Goal: Book appointment/travel/reservation

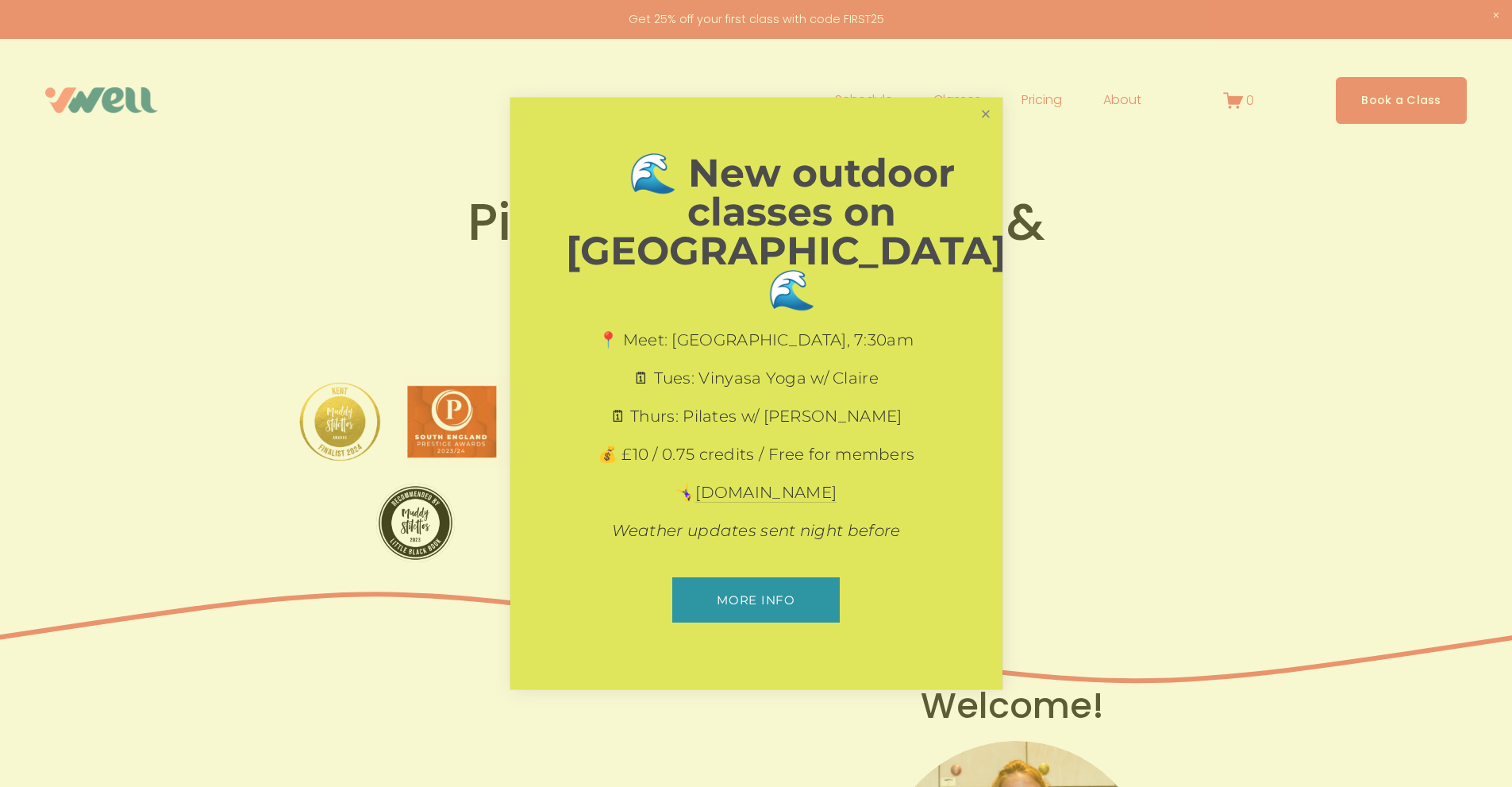
click at [989, 124] on link "Close" at bounding box center [986, 114] width 28 height 28
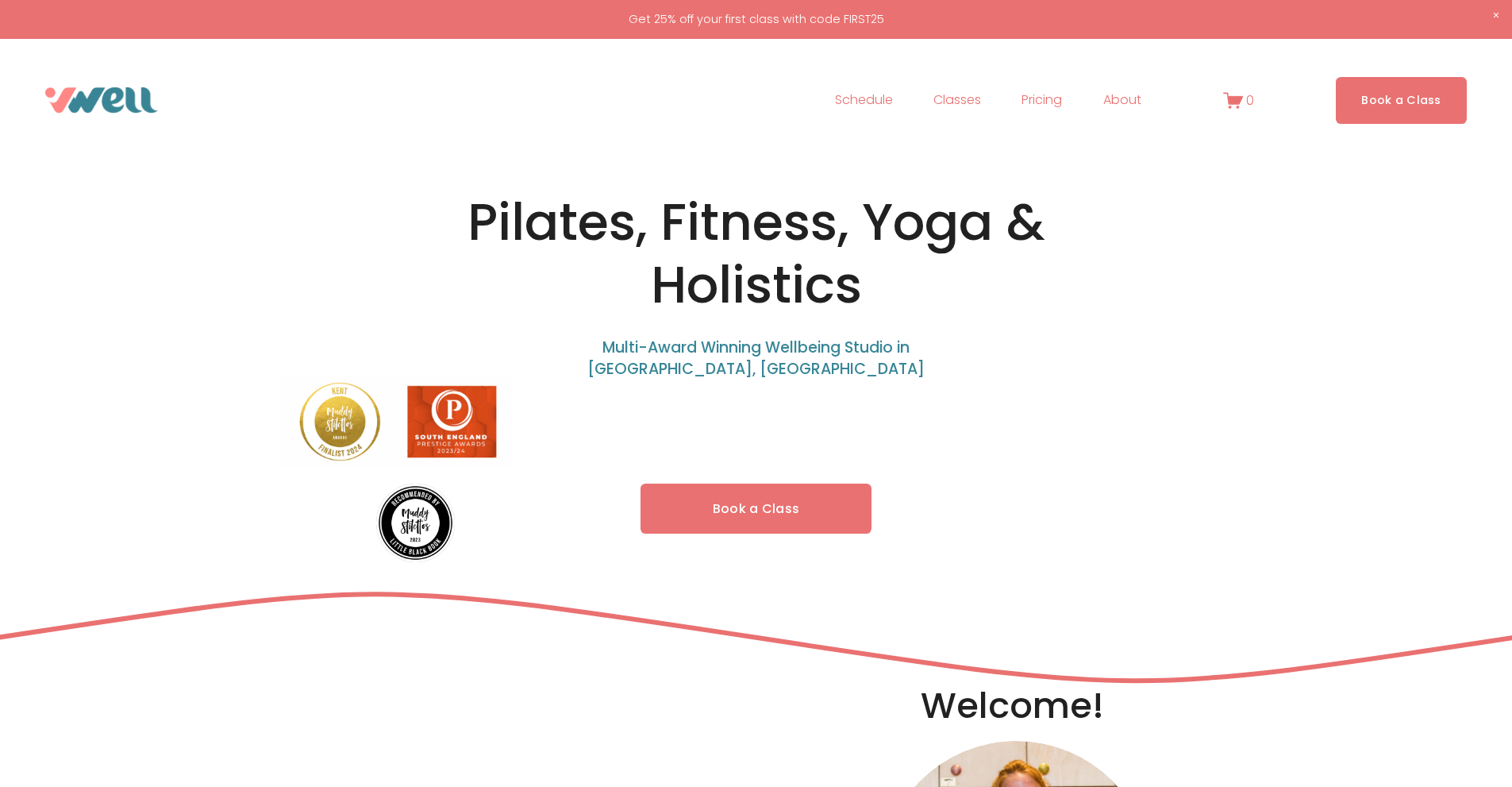
click at [953, 93] on span "Classes" at bounding box center [956, 100] width 48 height 23
click at [0, 0] on span "Yoga" at bounding box center [0, 0] width 0 height 0
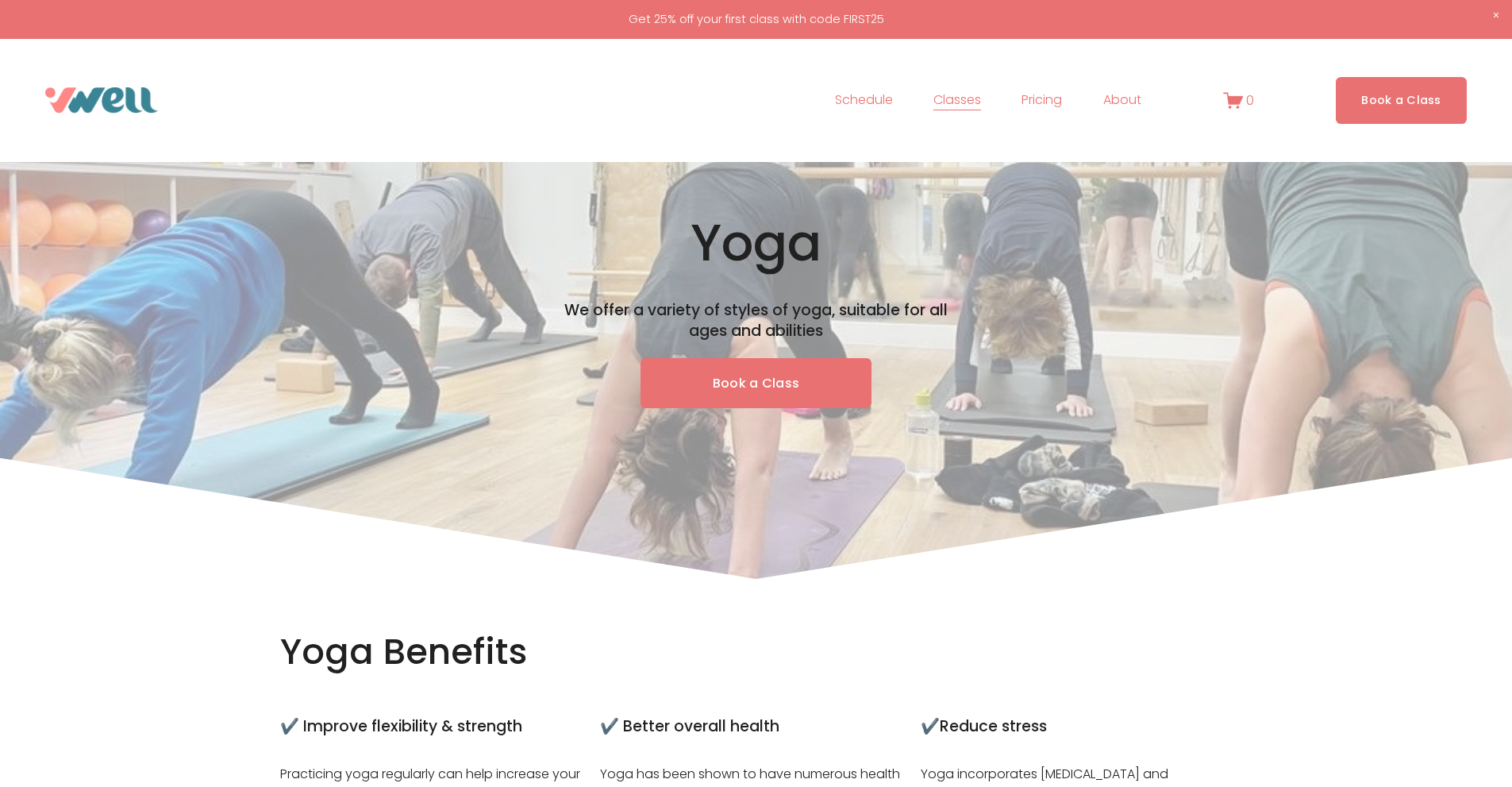
click at [883, 105] on link "Schedule" at bounding box center [864, 99] width 58 height 25
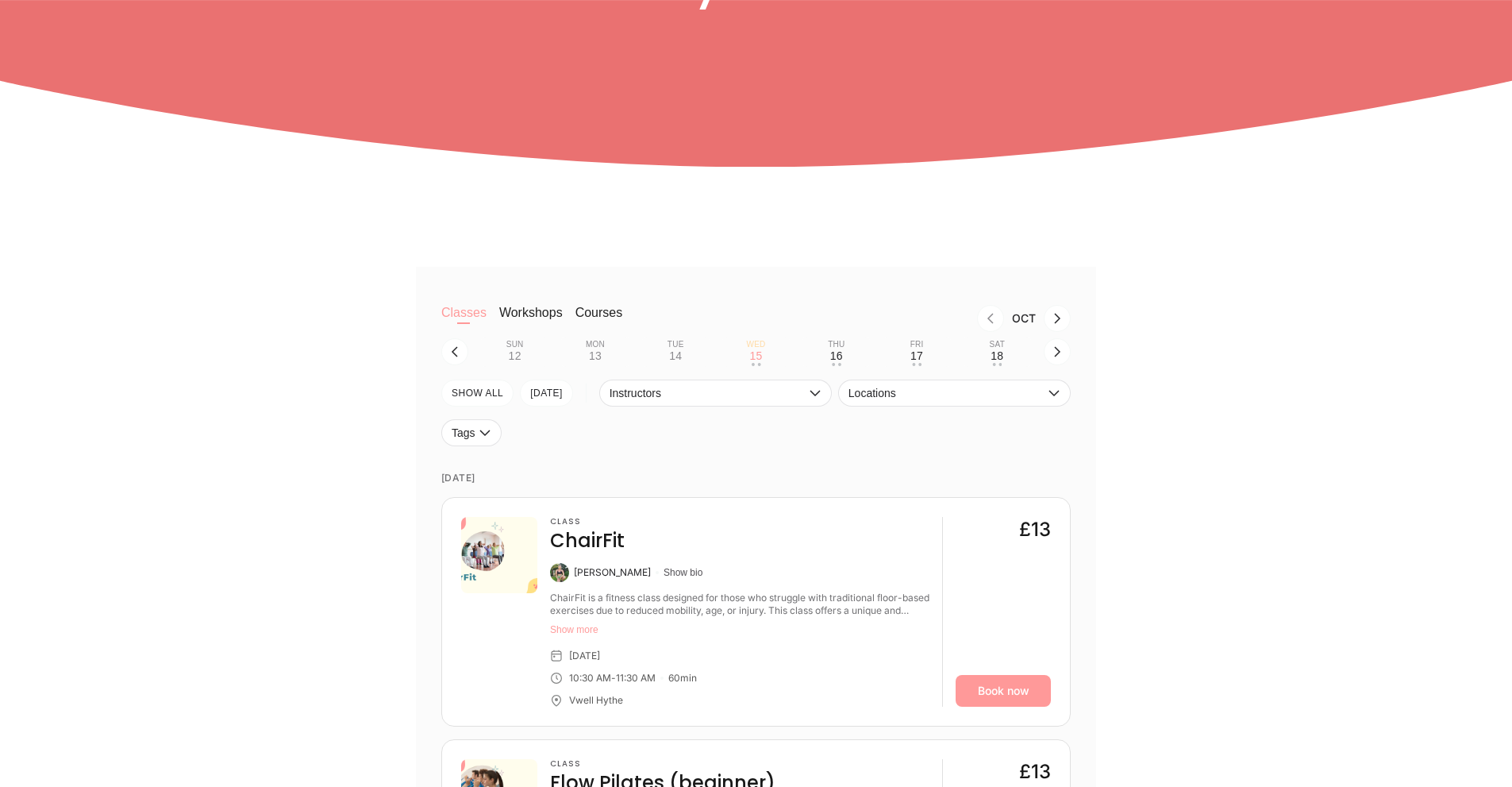
scroll to position [478, 0]
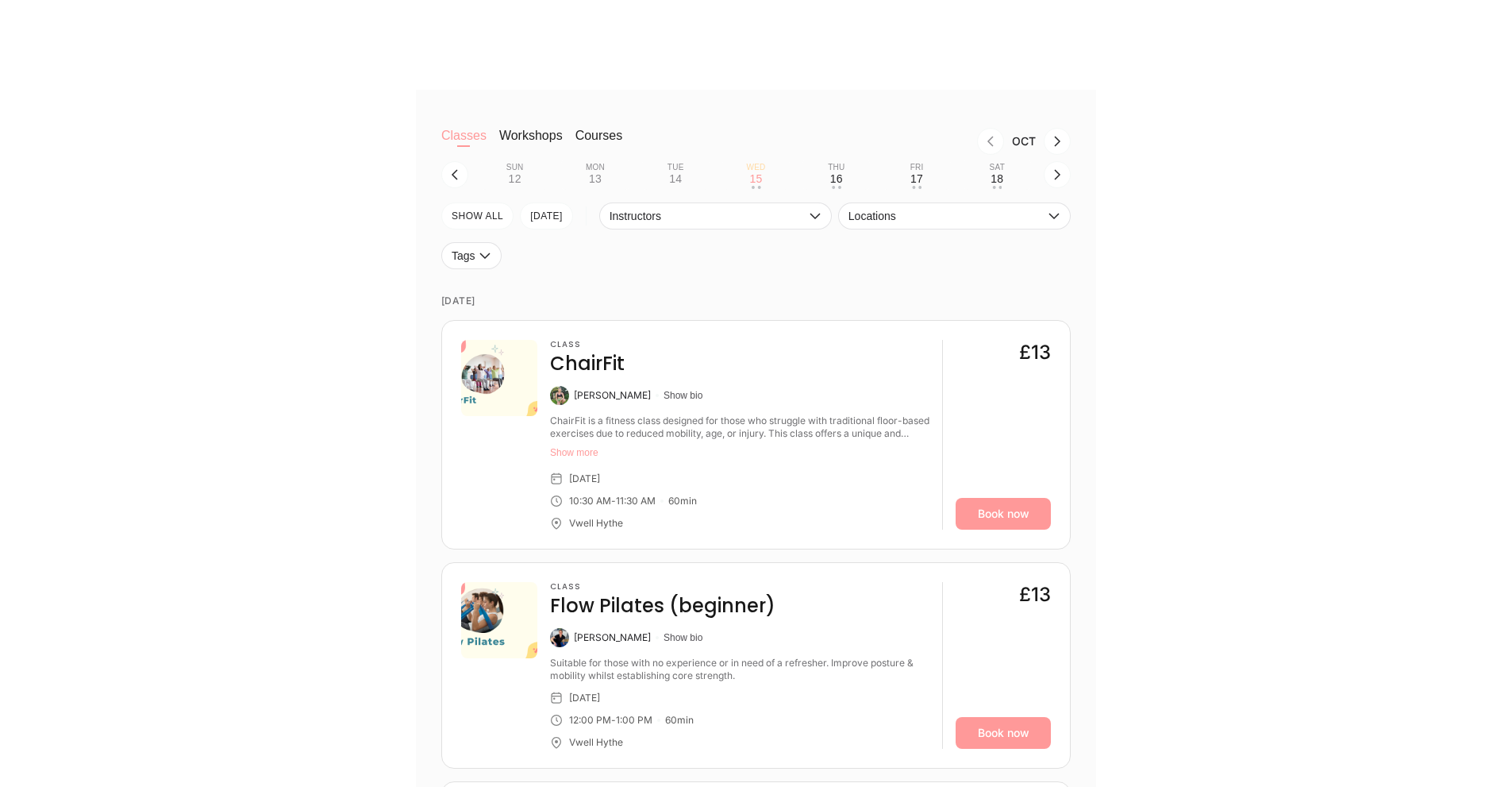
click at [916, 182] on div "17" at bounding box center [916, 178] width 13 height 13
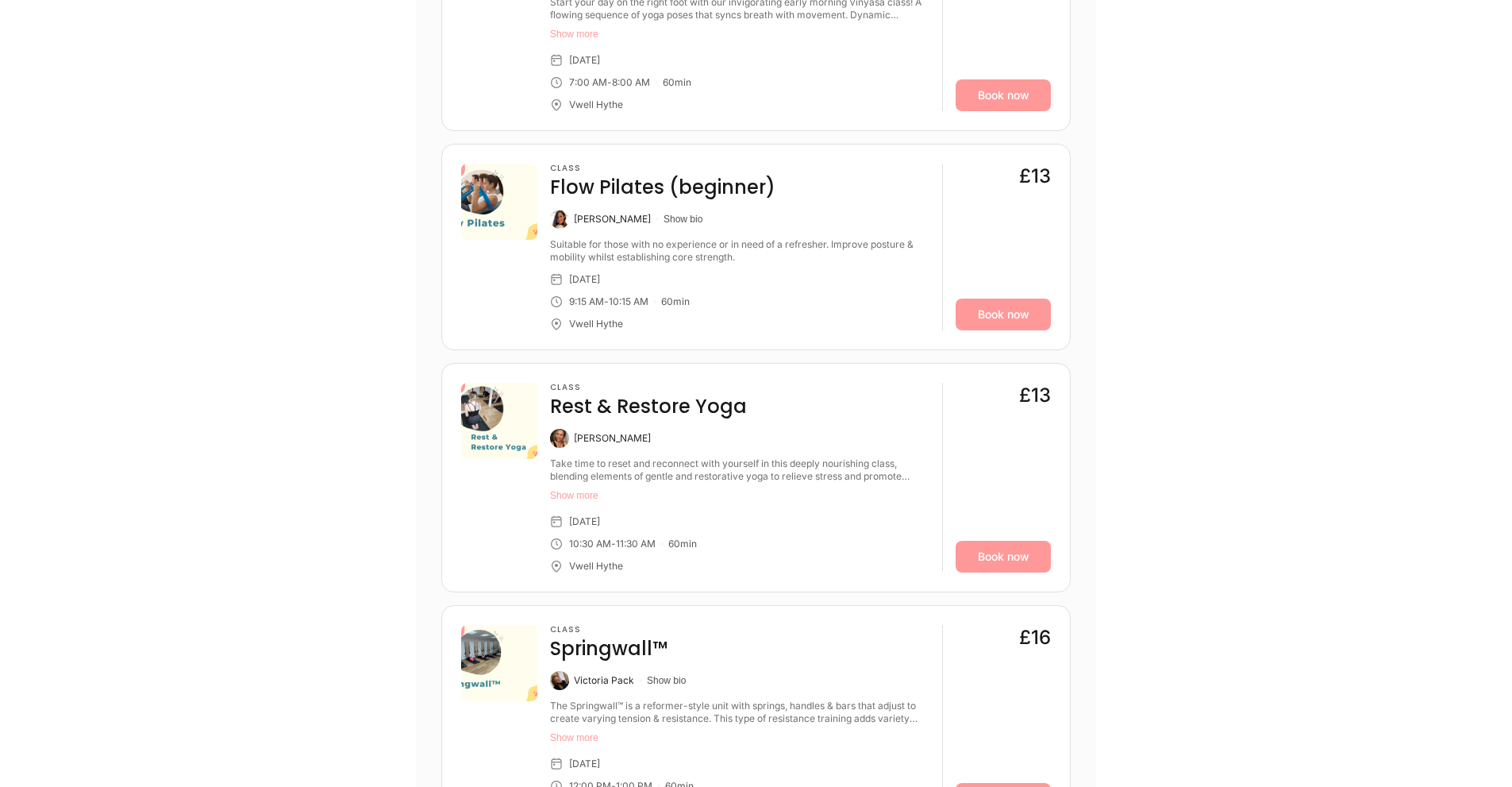
scroll to position [860, 0]
